Goal: Transaction & Acquisition: Book appointment/travel/reservation

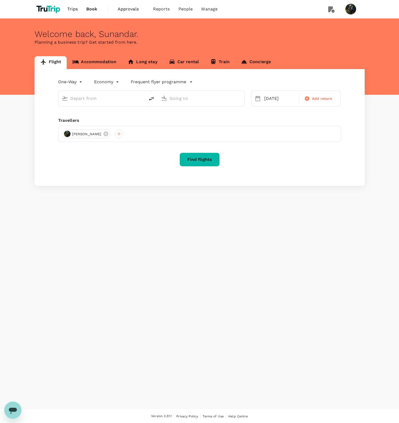
type input "Soekarno-Hatta Intl (CGK)"
type input "[GEOGRAPHIC_DATA] (LMN)"
